Goal: Ask a question

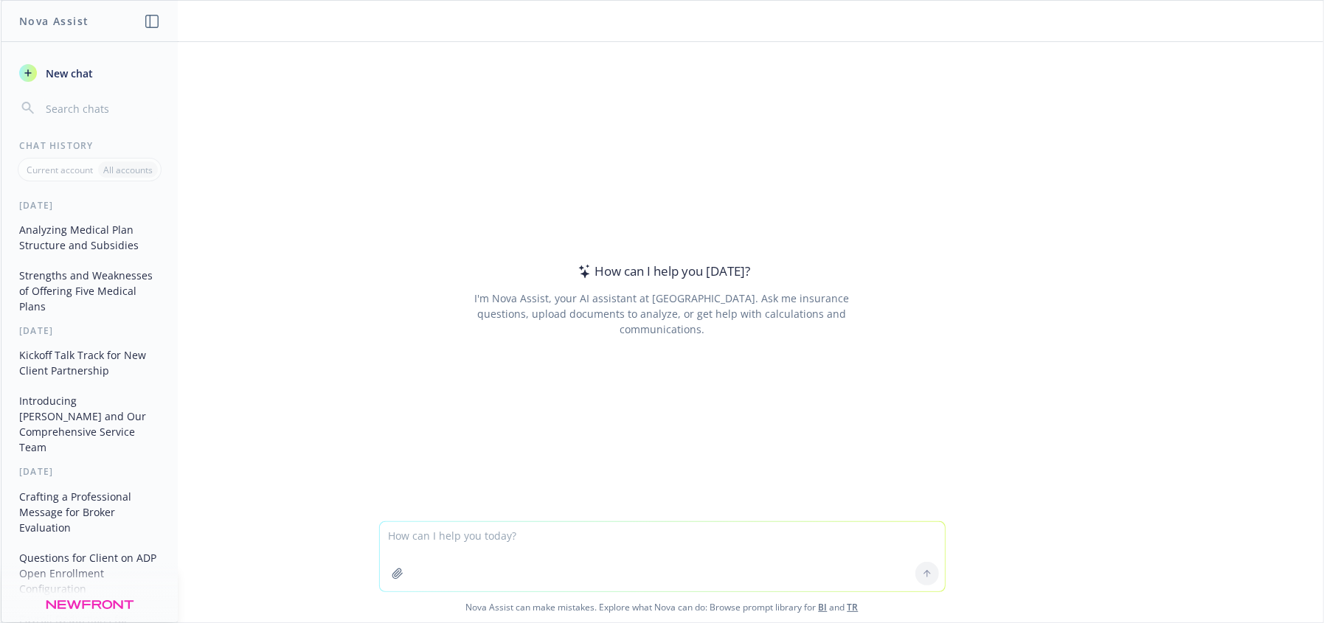
click at [412, 550] on textarea at bounding box center [662, 556] width 565 height 69
type textarea "what does credible or non-credible mean regarding medical plans"
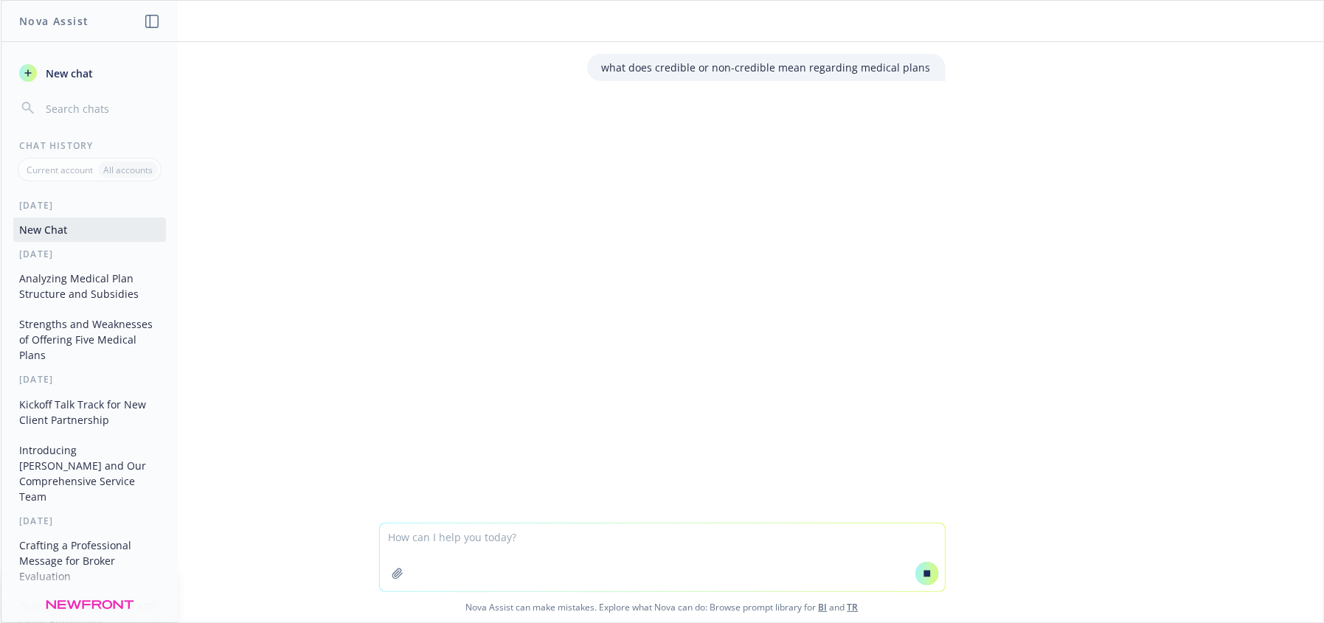
click at [547, 540] on textarea at bounding box center [662, 558] width 565 height 68
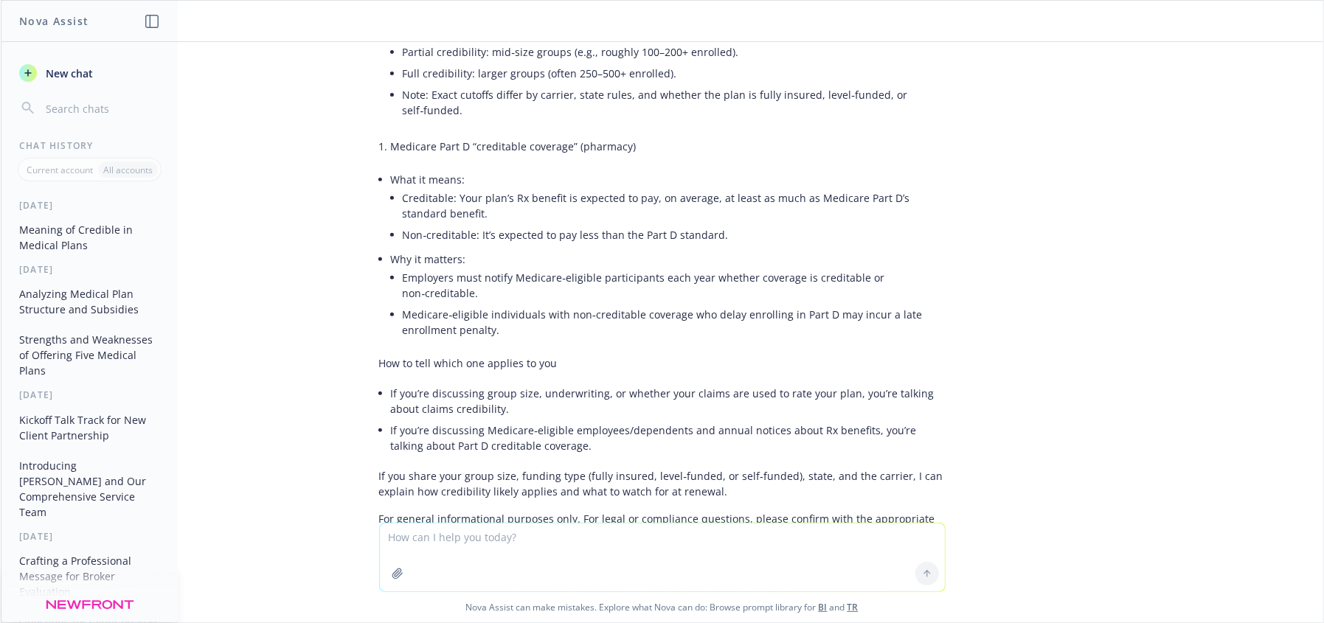
scroll to position [440, 0]
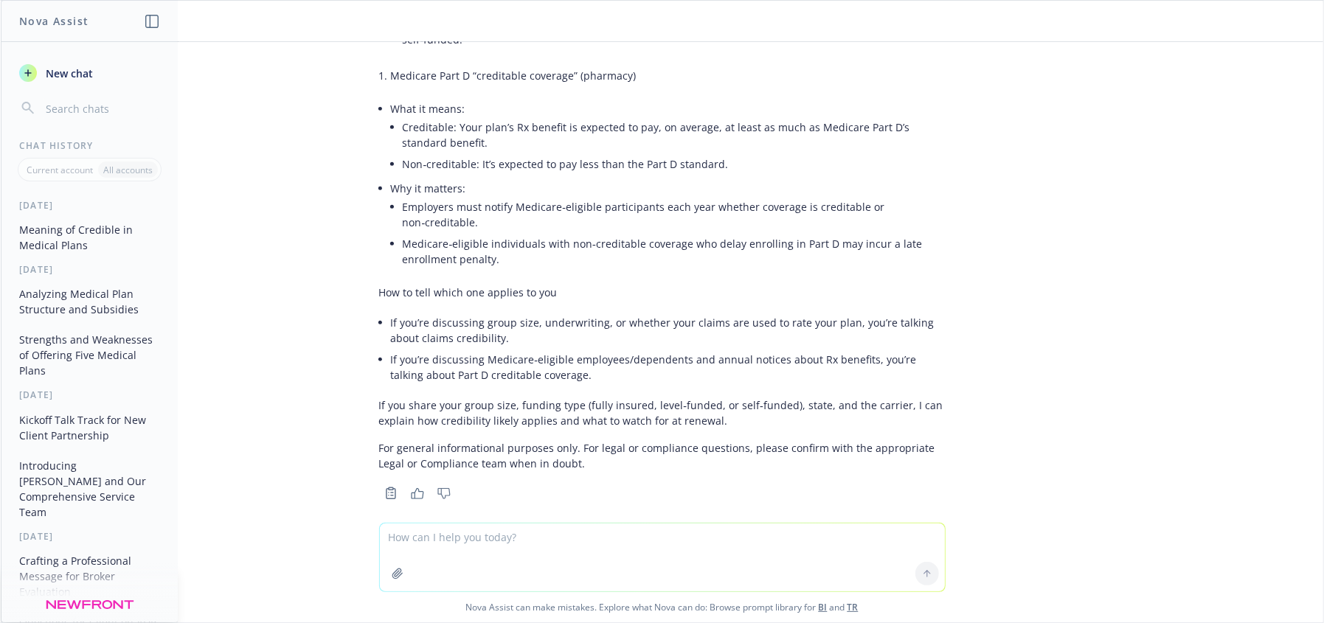
click at [428, 543] on textarea at bounding box center [662, 558] width 565 height 68
type textarea "where do you find out if a client if the plans are creditable for Medicare part…"
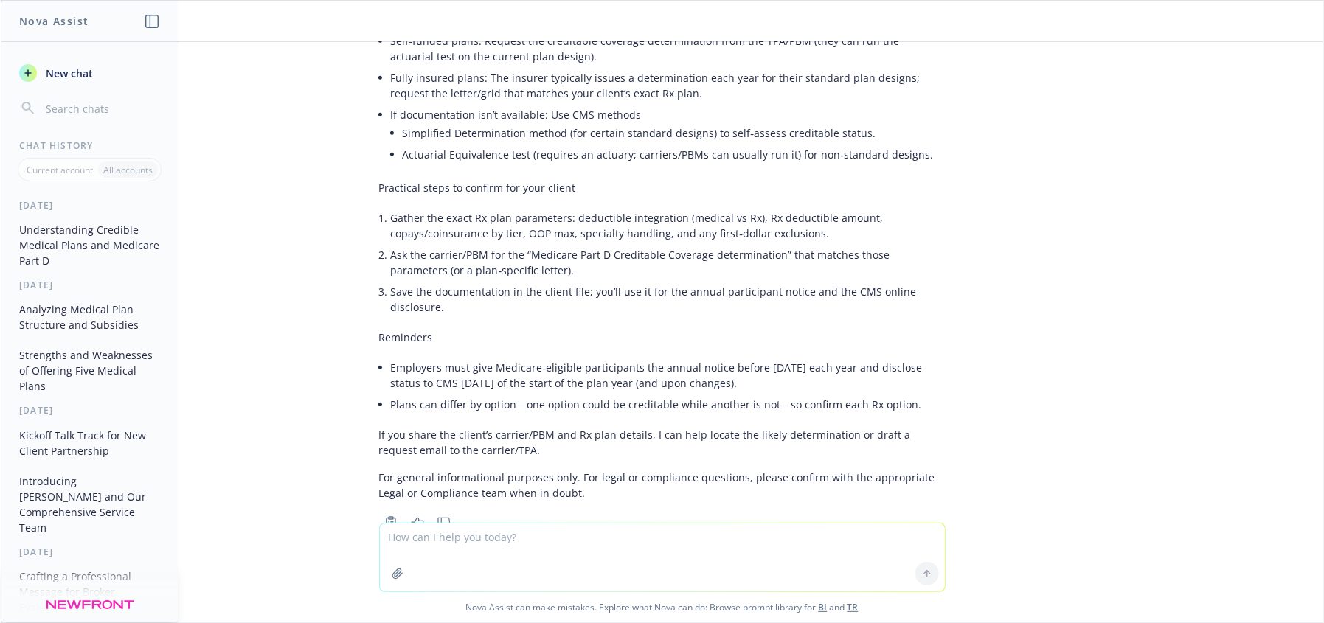
scroll to position [1078, 0]
